Goal: Information Seeking & Learning: Learn about a topic

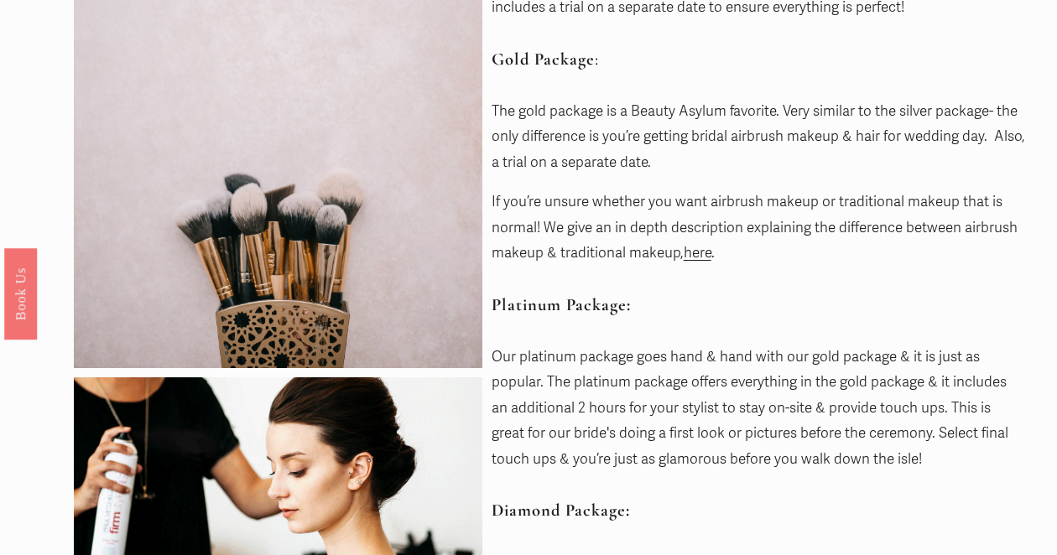
scroll to position [424, 0]
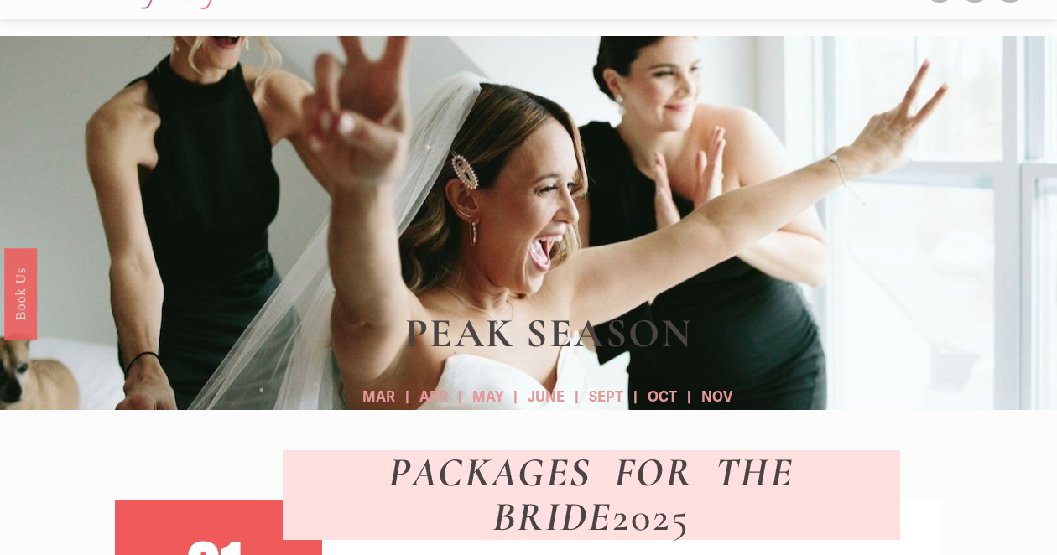
scroll to position [52, 0]
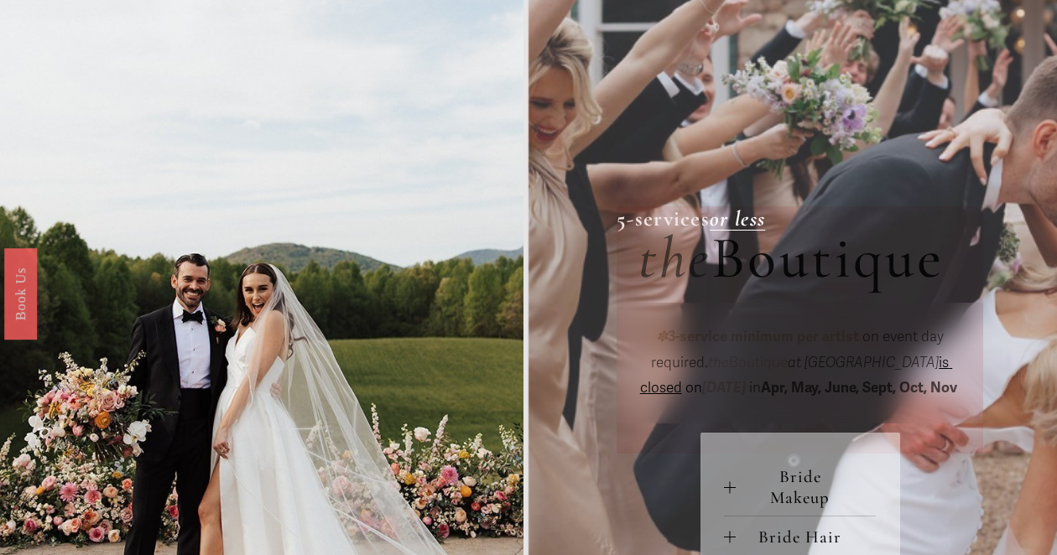
scroll to position [351, 0]
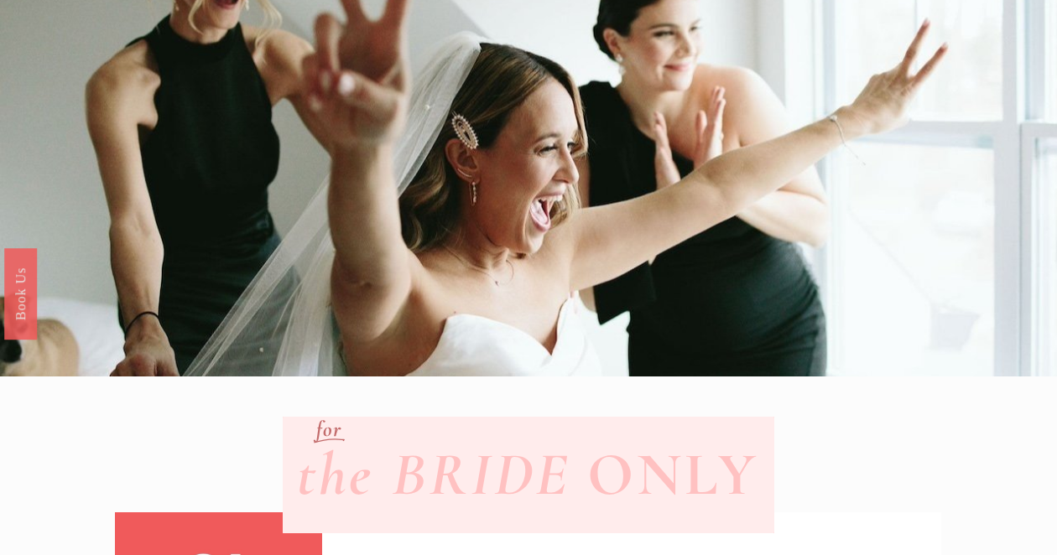
scroll to position [316, 0]
